Goal: Download file/media

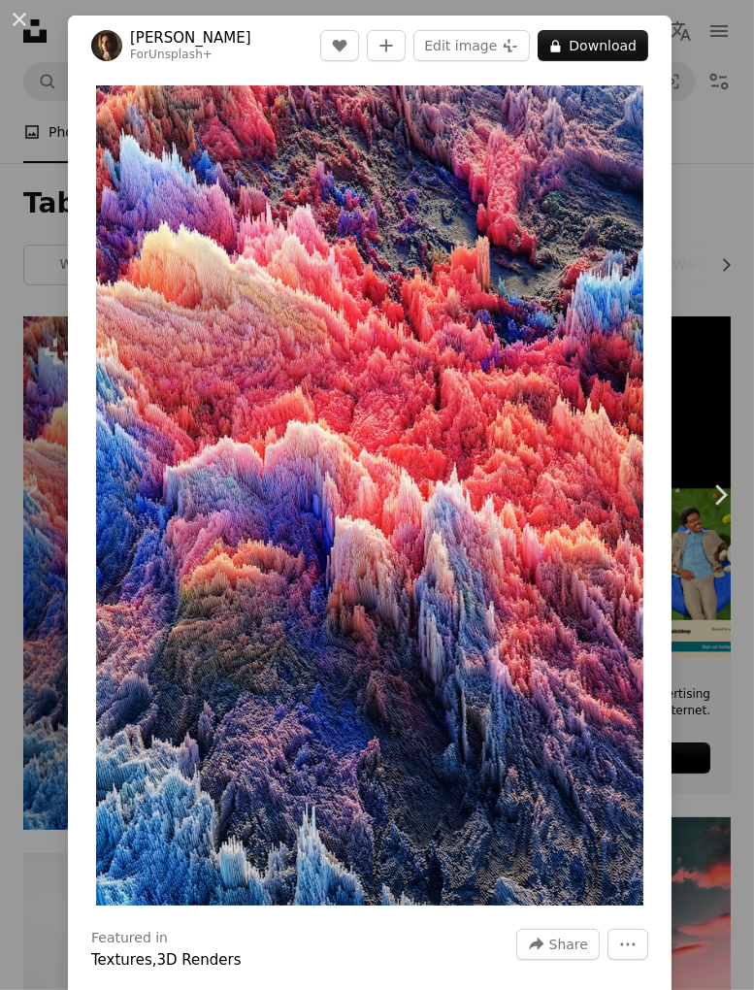
click at [642, 47] on button "A lock Download" at bounding box center [593, 45] width 111 height 31
